Goal: Task Accomplishment & Management: Manage account settings

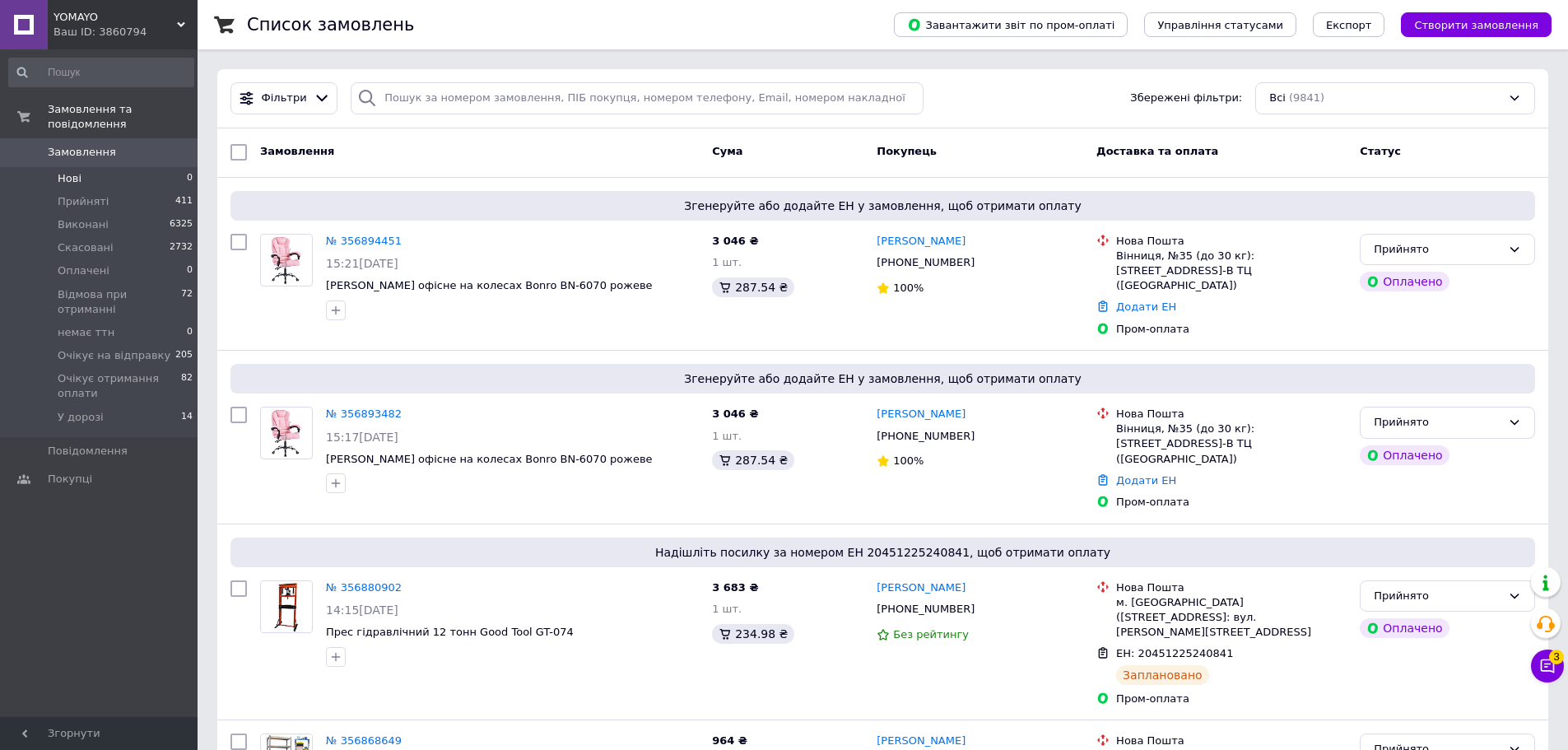
click at [77, 171] on span "Нові" at bounding box center [69, 178] width 24 height 15
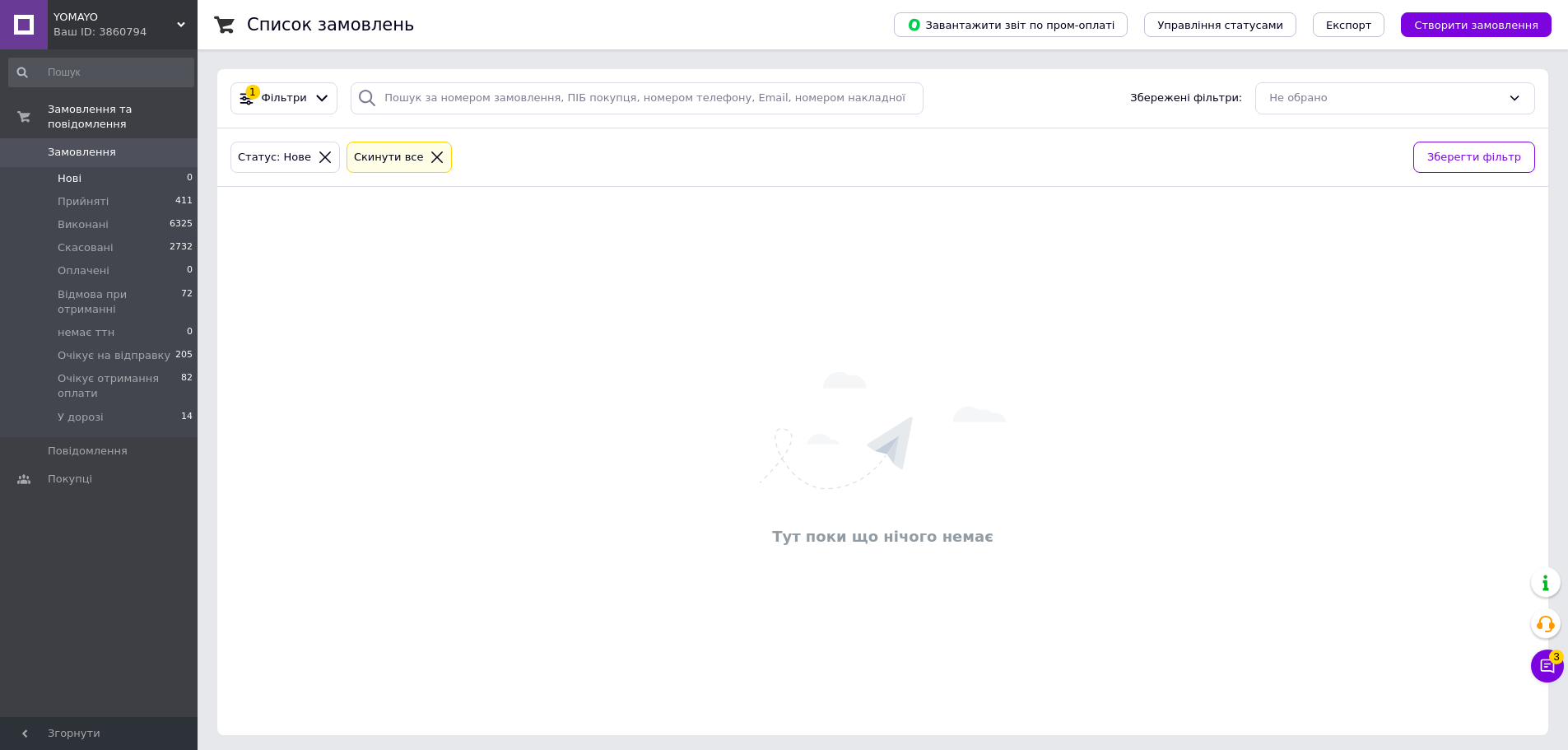
click at [70, 171] on span "Нові" at bounding box center [69, 178] width 24 height 15
click at [433, 158] on icon at bounding box center [439, 157] width 12 height 12
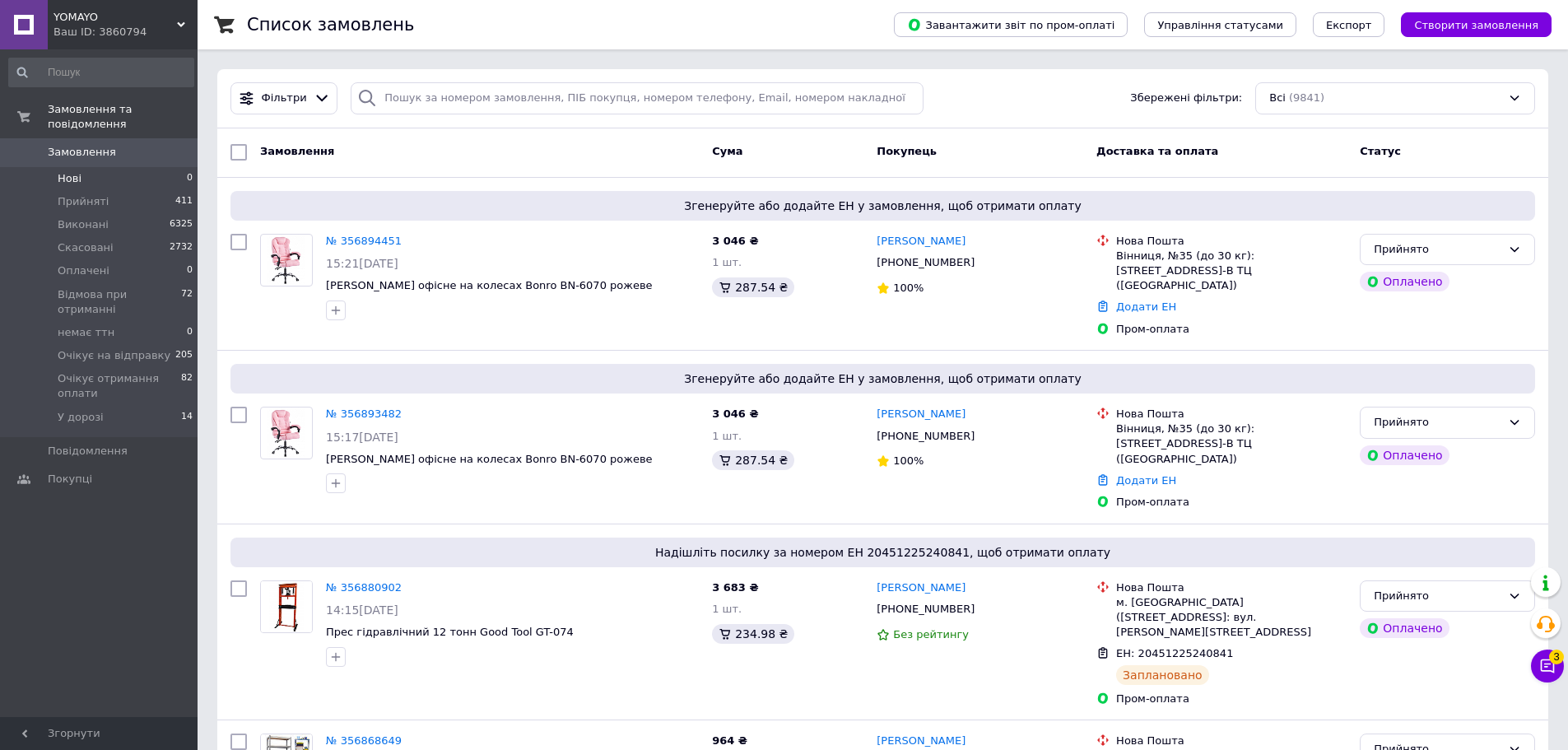
click at [75, 171] on span "Нові" at bounding box center [69, 178] width 24 height 15
